Goal: Task Accomplishment & Management: Manage account settings

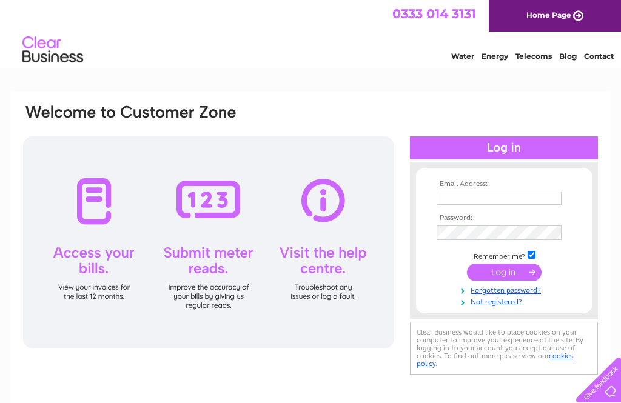
click at [507, 201] on input "text" at bounding box center [499, 198] width 125 height 13
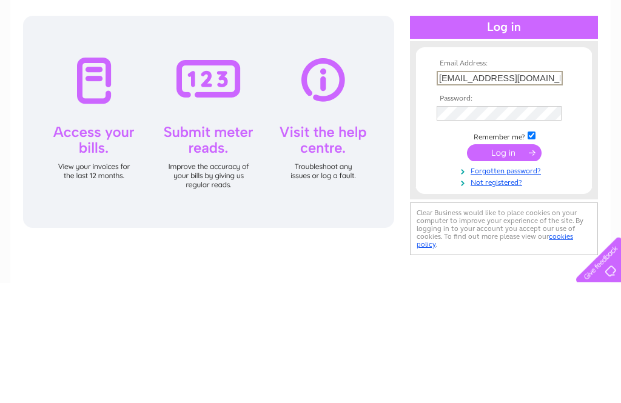
type input "Markrowland63@googlemail.com"
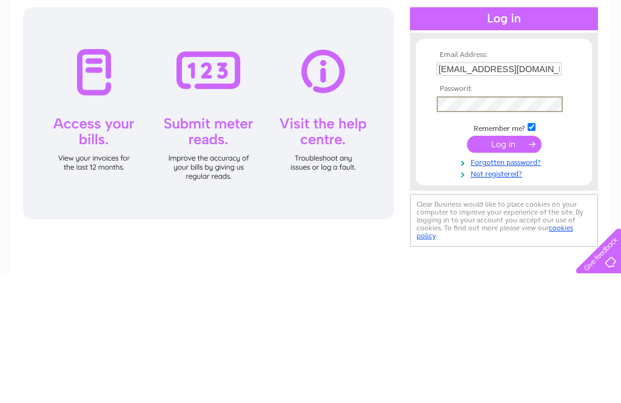
click at [503, 265] on input "submit" at bounding box center [504, 273] width 75 height 17
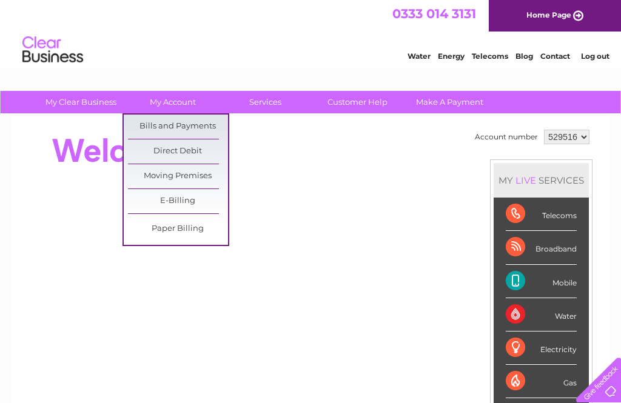
click at [204, 128] on link "Bills and Payments" at bounding box center [178, 127] width 100 height 24
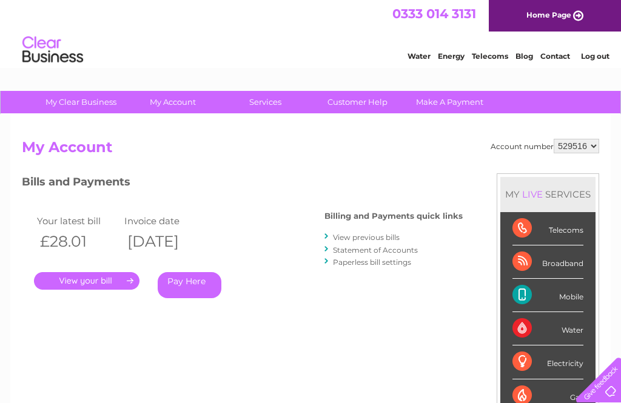
click at [106, 277] on link "." at bounding box center [87, 281] width 106 height 18
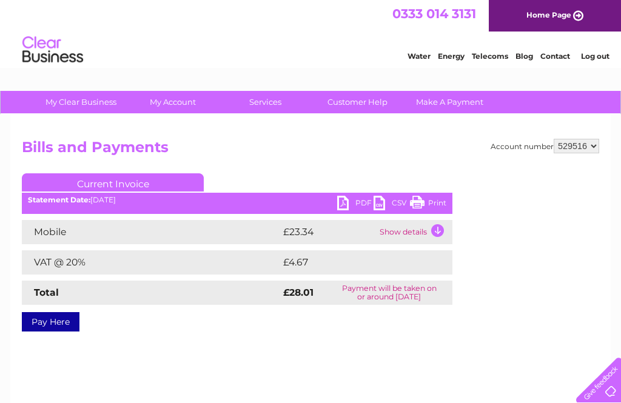
click at [345, 200] on link "PDF" at bounding box center [355, 205] width 36 height 18
click at [586, 146] on select "529516 529517 529519" at bounding box center [576, 146] width 45 height 15
select select "529517"
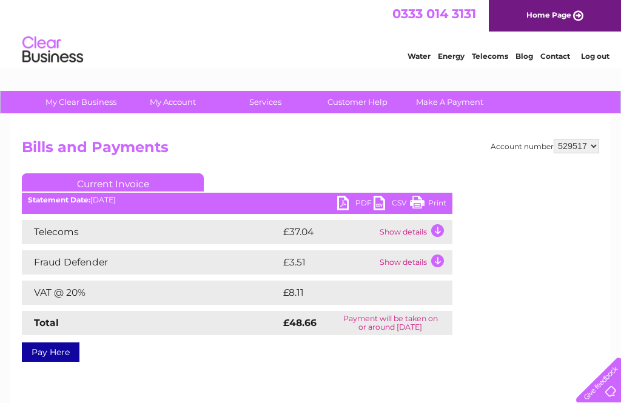
click at [588, 143] on select "529516 529517 529519" at bounding box center [576, 146] width 45 height 15
select select "529516"
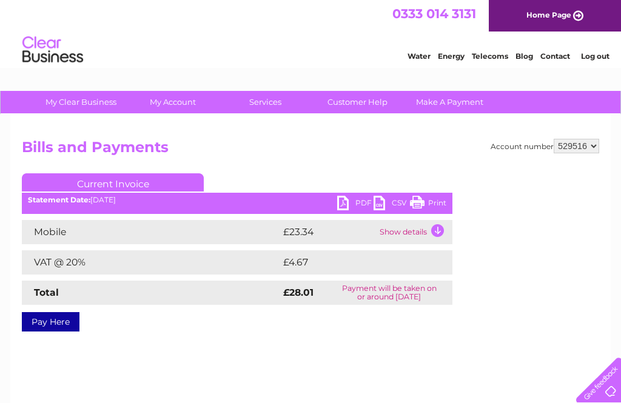
click at [588, 151] on select "529516 529517 529519" at bounding box center [576, 146] width 45 height 15
select select "529517"
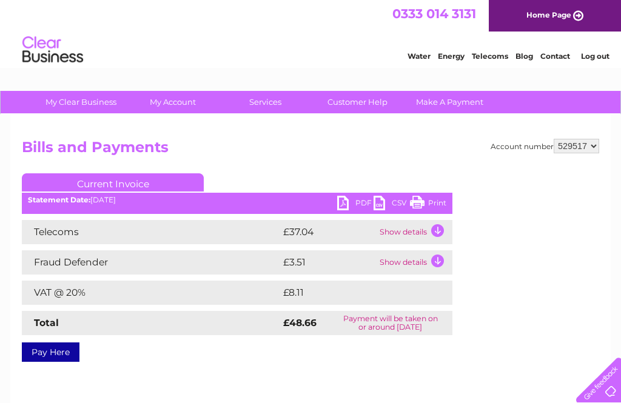
click at [342, 204] on link "PDF" at bounding box center [355, 205] width 36 height 18
click at [597, 150] on select "529516 529517 529519" at bounding box center [576, 146] width 45 height 15
select select "529519"
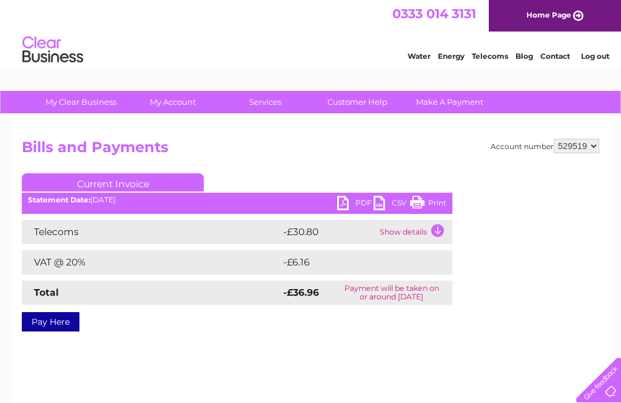
click at [349, 202] on link "PDF" at bounding box center [355, 205] width 36 height 18
click at [587, 147] on select "529516 529517 529519" at bounding box center [576, 146] width 45 height 15
select select "529517"
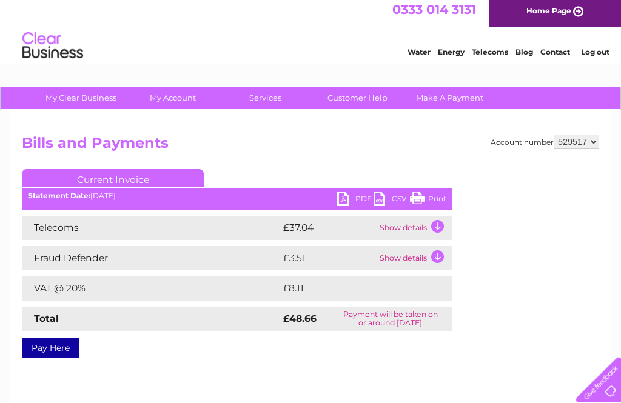
scroll to position [2, 0]
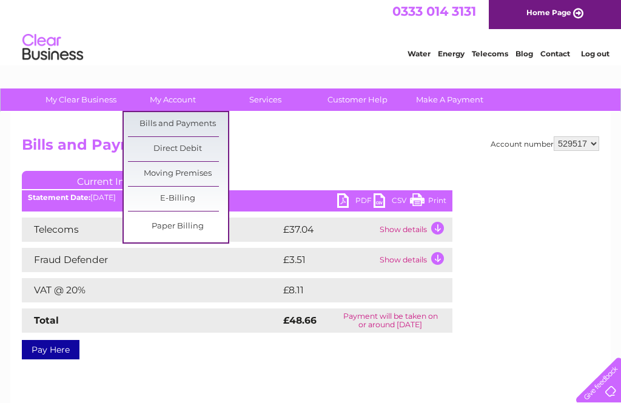
click at [206, 121] on link "Bills and Payments" at bounding box center [178, 124] width 100 height 24
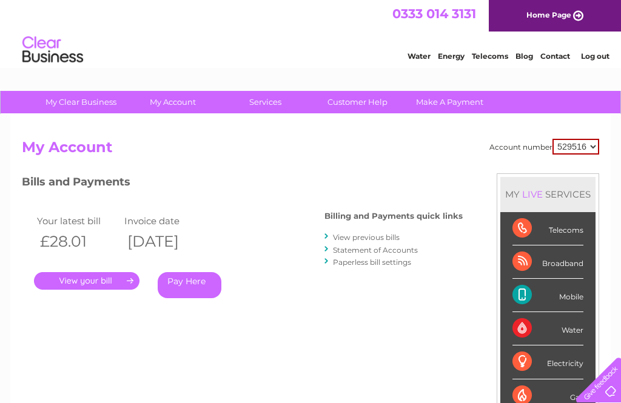
click at [587, 144] on select "529516 529517 529519" at bounding box center [576, 147] width 47 height 16
select select "529517"
click at [380, 239] on link "View previous bills" at bounding box center [366, 237] width 67 height 9
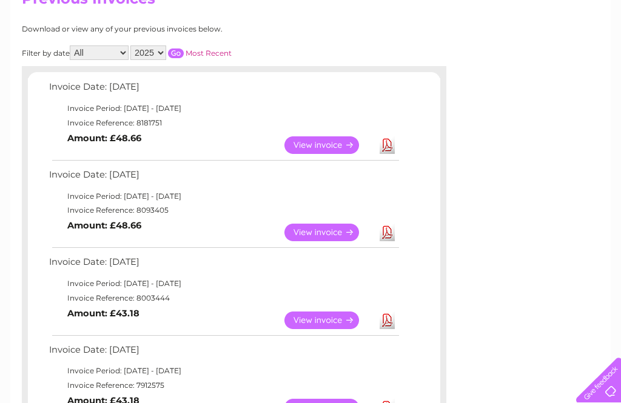
scroll to position [149, 0]
click at [305, 232] on link "View" at bounding box center [328, 233] width 89 height 18
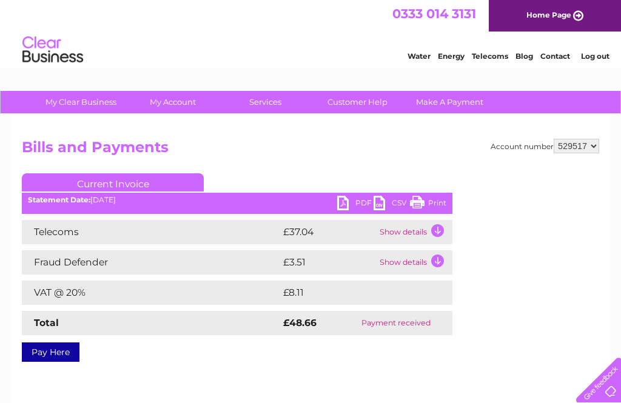
click at [590, 141] on select "529516 529517 529519" at bounding box center [576, 146] width 45 height 15
select select "529519"
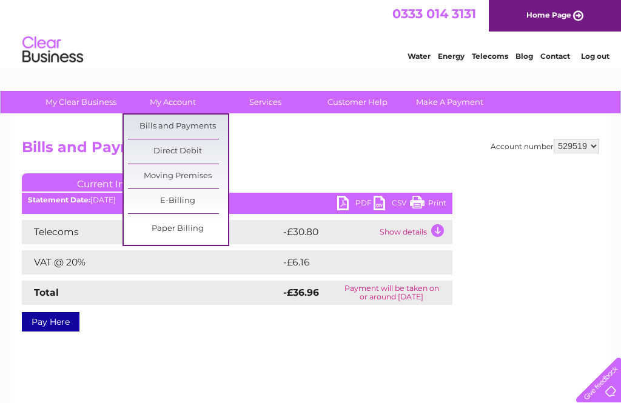
click at [210, 126] on link "Bills and Payments" at bounding box center [178, 127] width 100 height 24
click at [209, 132] on link "Bills and Payments" at bounding box center [178, 127] width 100 height 24
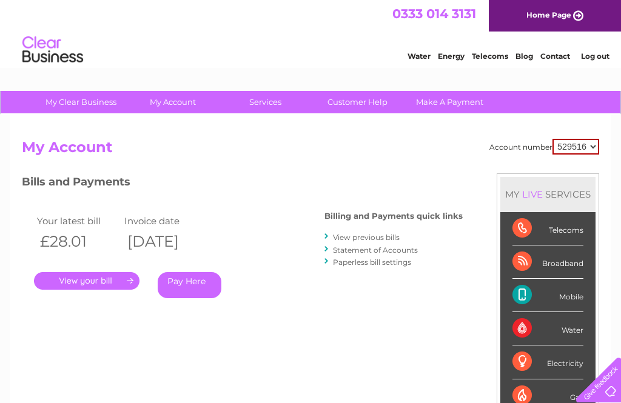
click at [593, 145] on select "529516 529517 529519" at bounding box center [576, 147] width 47 height 16
select select "529519"
click at [393, 237] on link "View previous bills" at bounding box center [366, 237] width 67 height 9
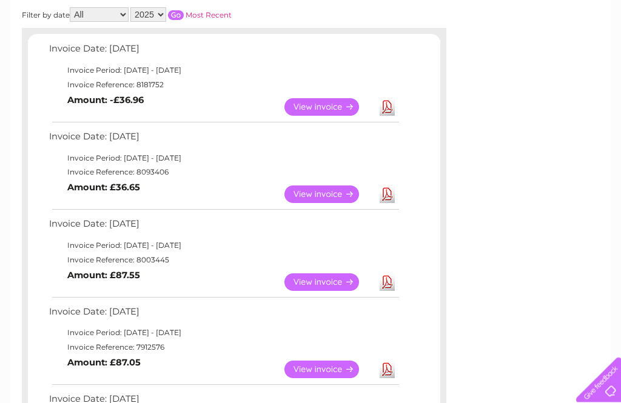
scroll to position [187, 0]
click at [326, 190] on link "View" at bounding box center [328, 194] width 89 height 18
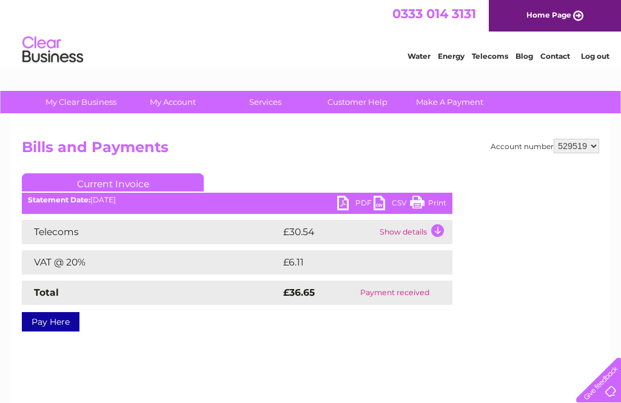
click at [346, 204] on link "PDF" at bounding box center [355, 205] width 36 height 18
click at [600, 53] on link "Log out" at bounding box center [595, 56] width 29 height 9
click at [608, 53] on link "Log out" at bounding box center [595, 56] width 29 height 9
